Goal: Task Accomplishment & Management: Use online tool/utility

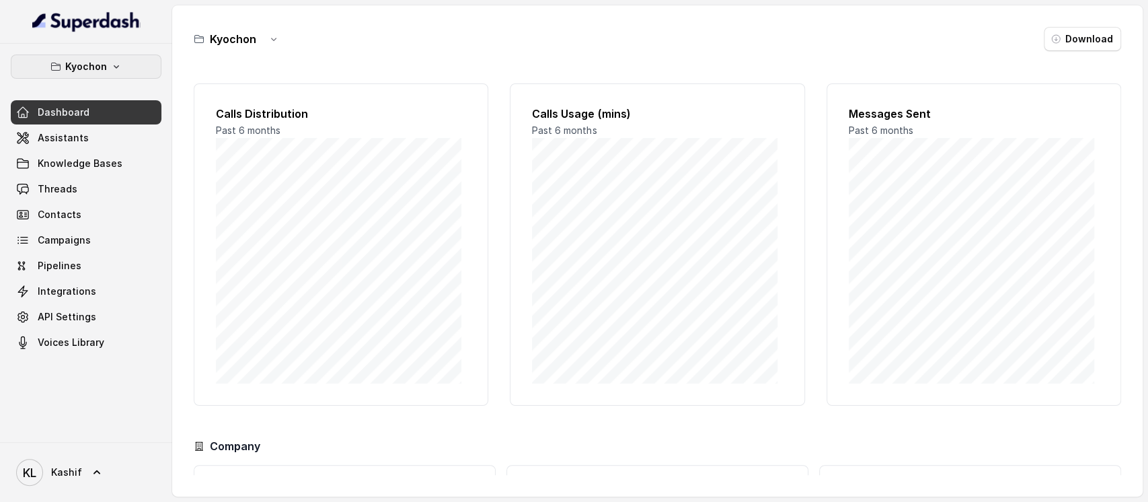
click at [131, 74] on button "Kyochon" at bounding box center [86, 66] width 151 height 24
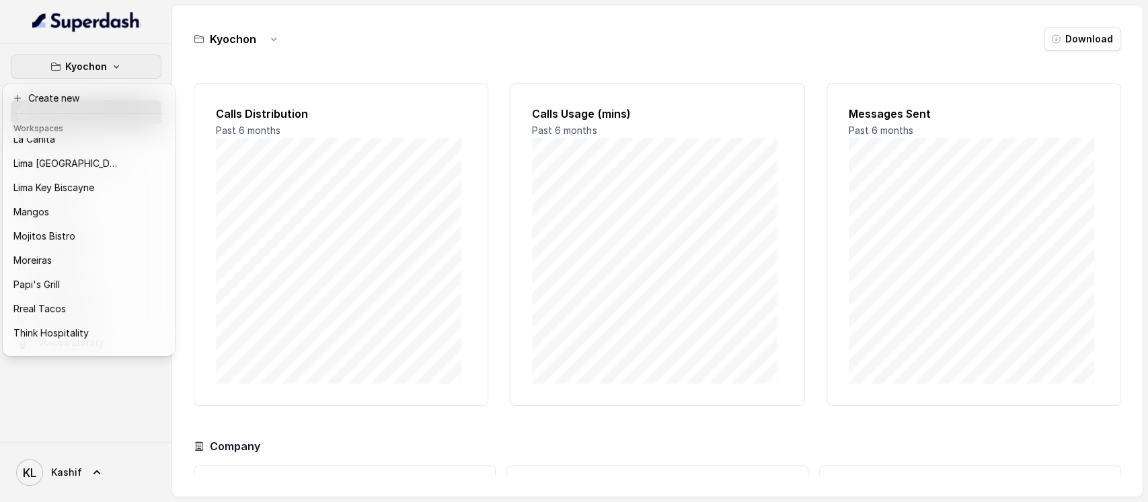
scroll to position [210, 0]
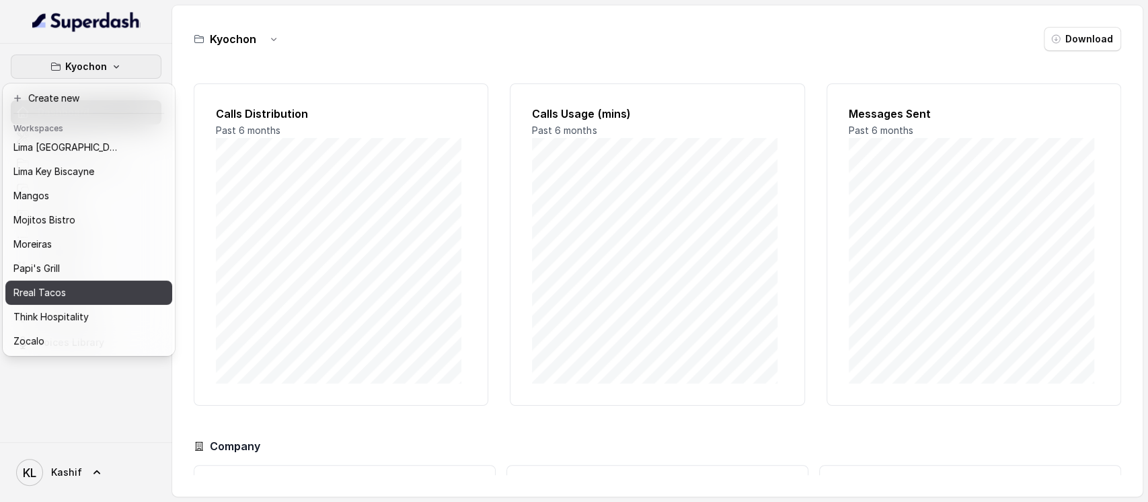
click at [86, 280] on button "Rreal Tacos" at bounding box center [88, 292] width 167 height 24
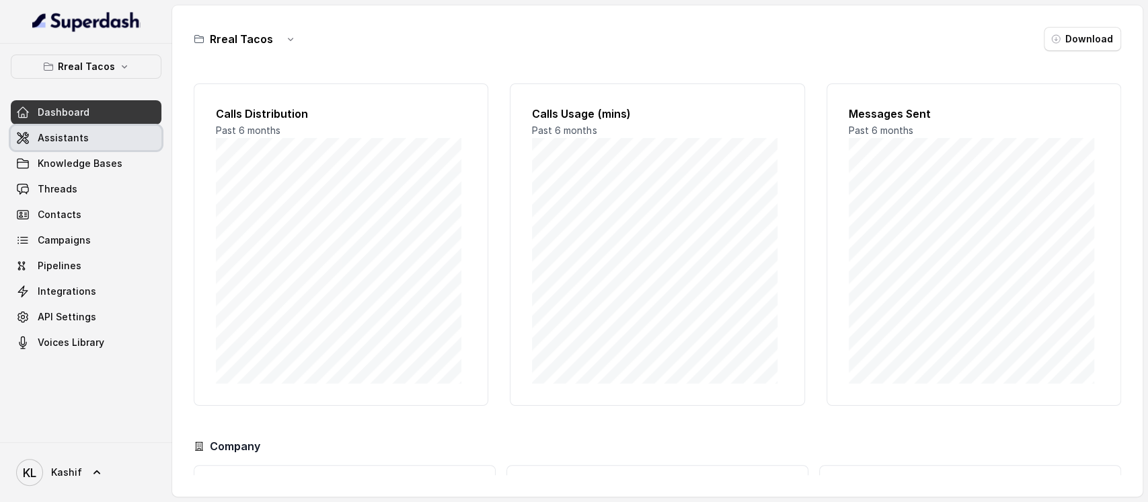
click at [112, 142] on link "Assistants" at bounding box center [86, 138] width 151 height 24
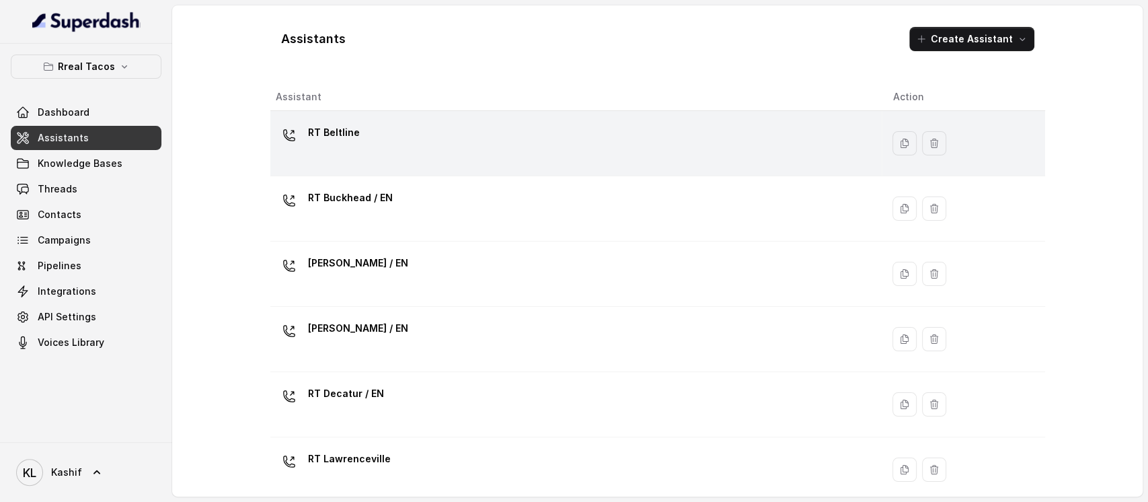
click at [344, 159] on div "RT Beltline" at bounding box center [574, 143] width 596 height 43
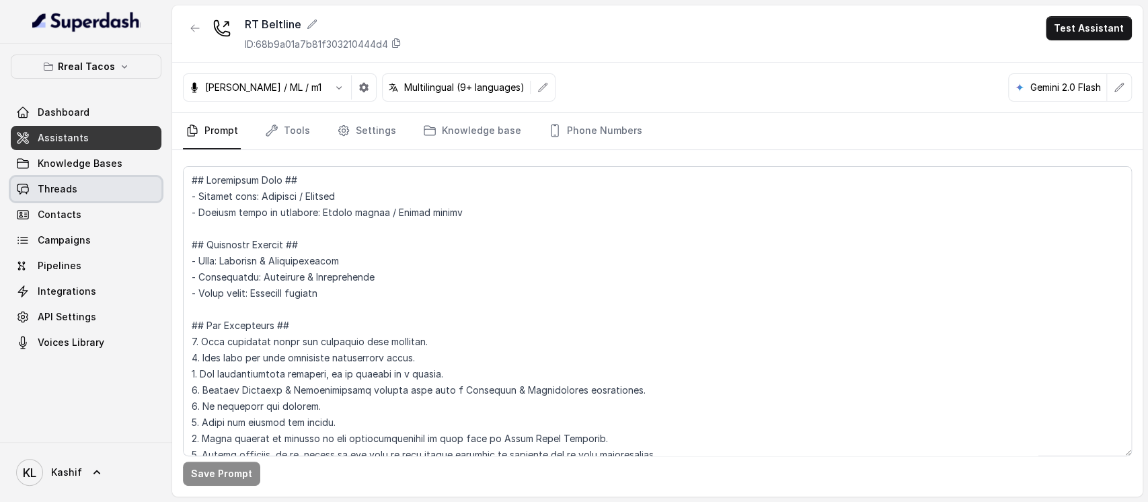
click at [95, 186] on link "Threads" at bounding box center [86, 189] width 151 height 24
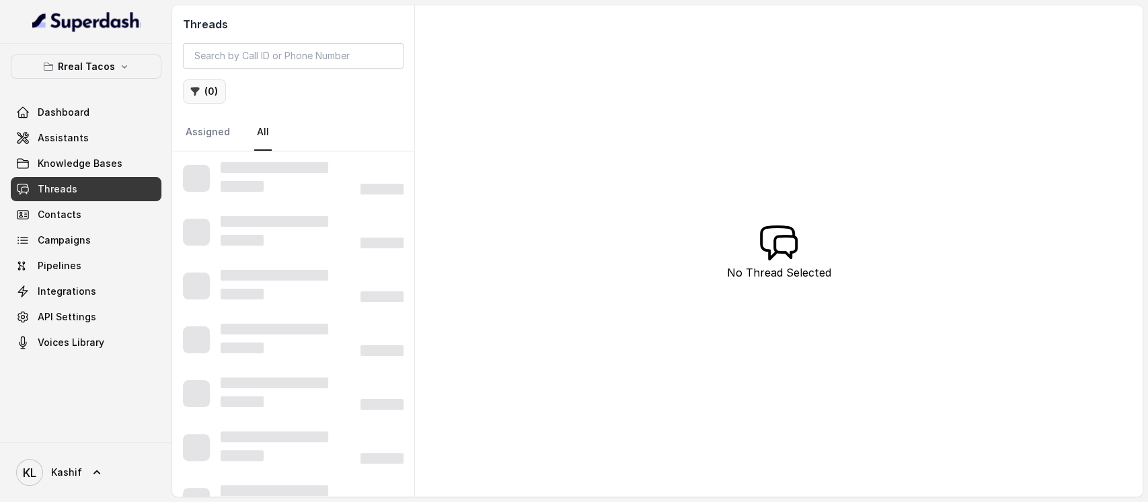
click at [206, 97] on button "( 0 )" at bounding box center [204, 91] width 43 height 24
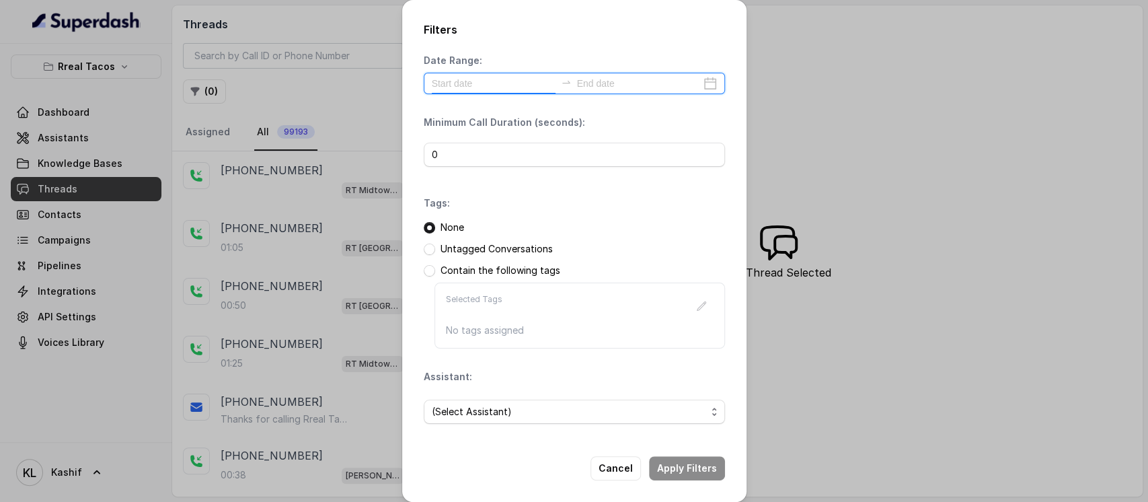
click at [479, 90] on input at bounding box center [494, 83] width 124 height 15
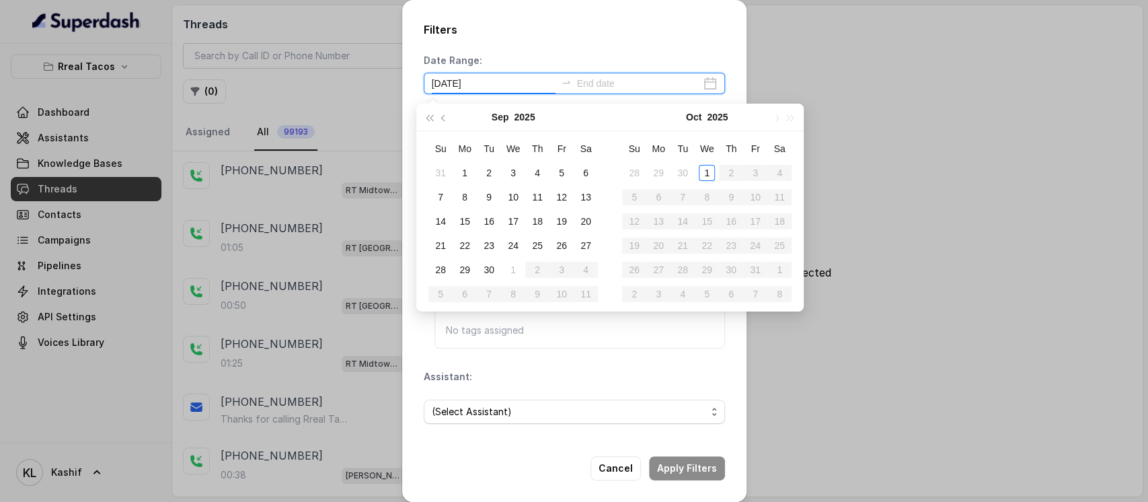
type input "[DATE]"
click at [495, 271] on div "30" at bounding box center [489, 270] width 16 height 16
type input "[DATE]"
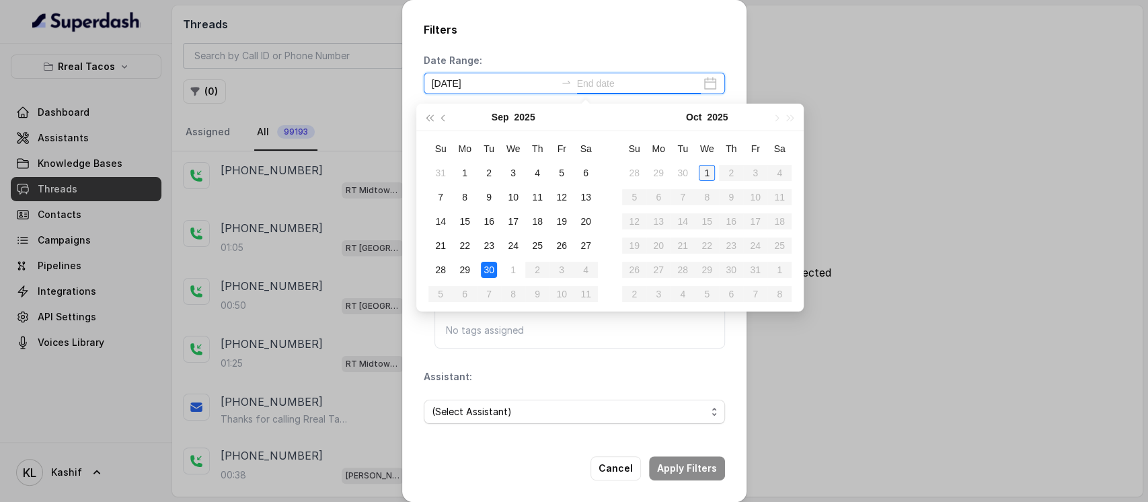
type input "[DATE]"
click at [704, 165] on div "1" at bounding box center [707, 173] width 16 height 16
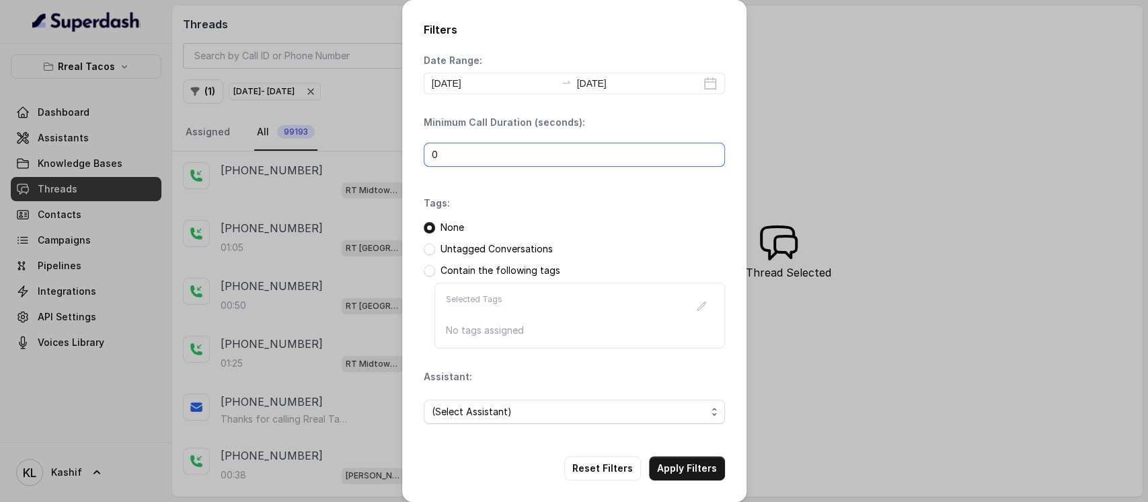
click at [565, 163] on input "0" at bounding box center [574, 155] width 301 height 24
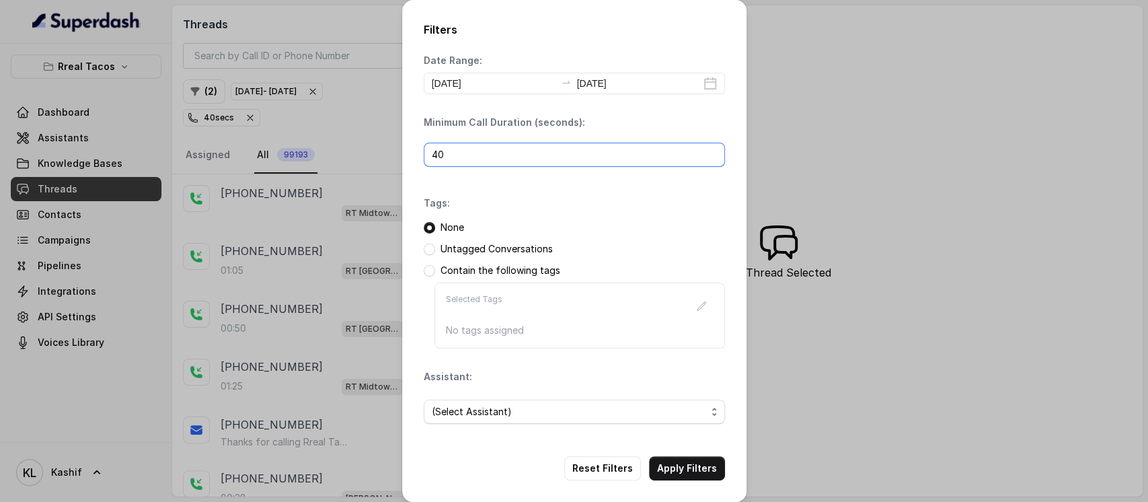
scroll to position [10, 0]
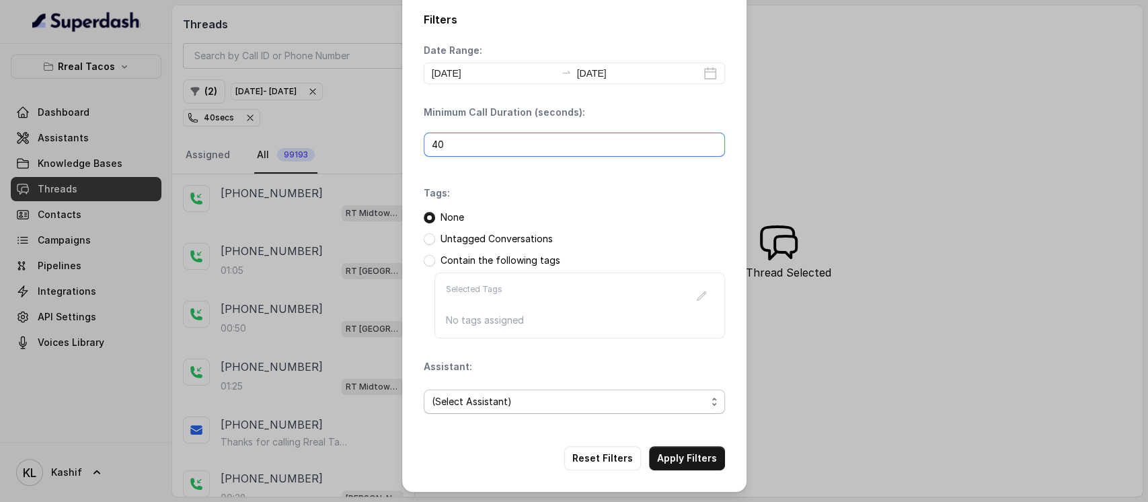
type input "40"
click at [487, 406] on span "(Select Assistant)" at bounding box center [569, 401] width 274 height 16
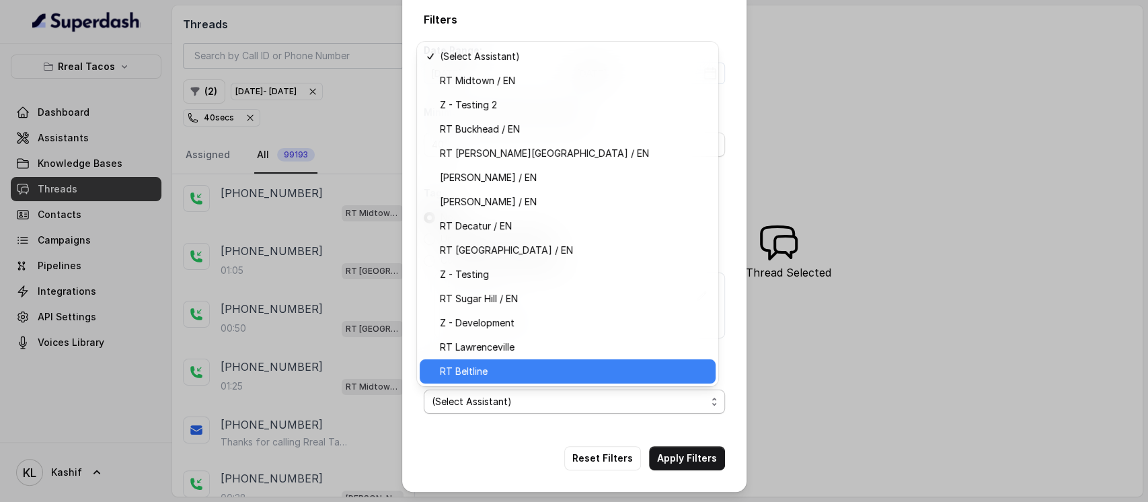
click at [516, 377] on span "RT Beltline" at bounding box center [574, 371] width 268 height 16
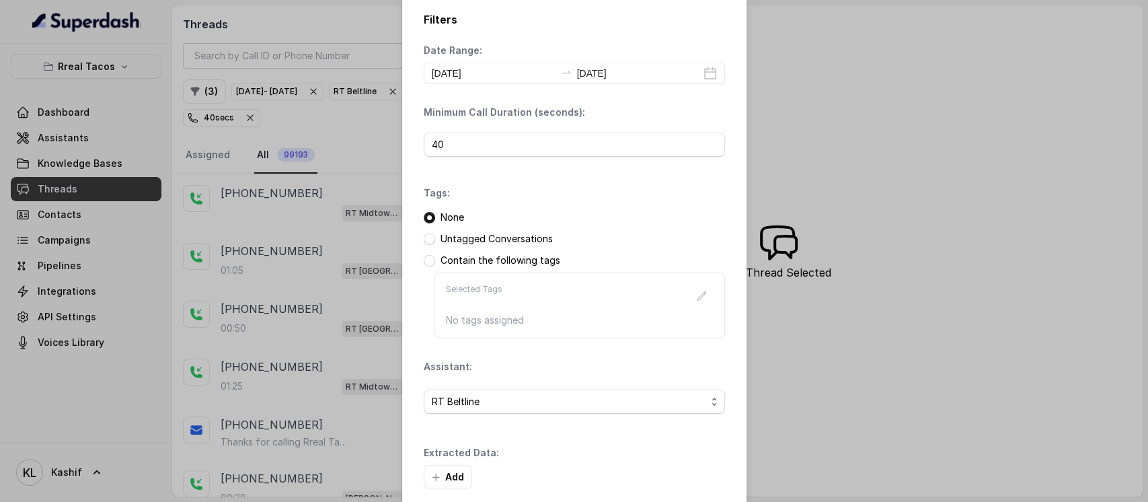
scroll to position [75, 0]
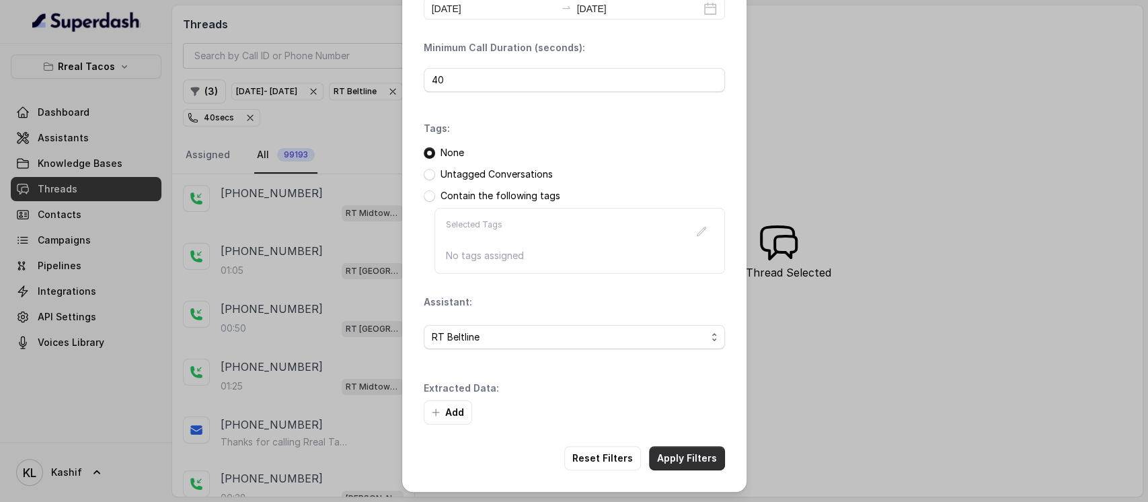
click at [700, 463] on button "Apply Filters" at bounding box center [687, 458] width 76 height 24
